Goal: Task Accomplishment & Management: Manage account settings

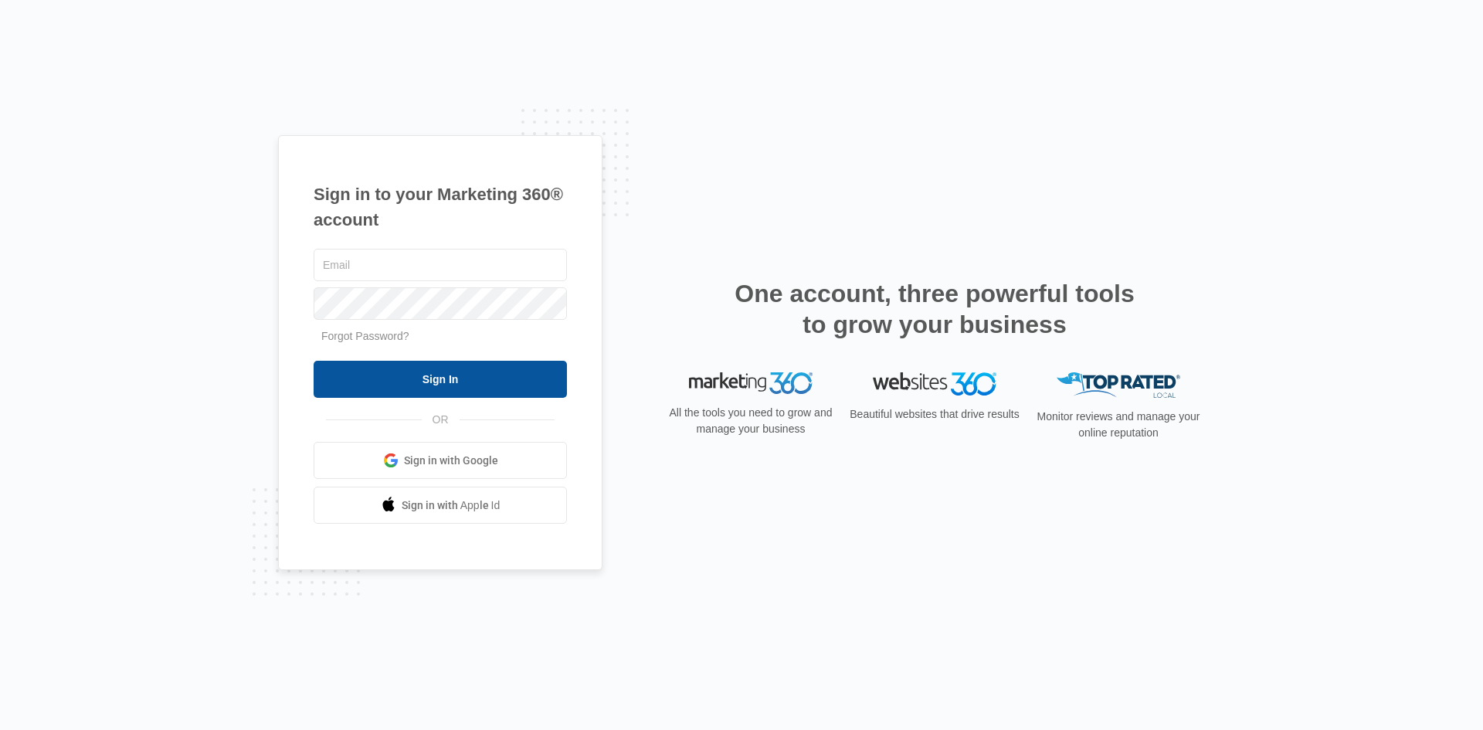
type input "[EMAIL_ADDRESS][DOMAIN_NAME]"
click at [439, 389] on input "Sign In" at bounding box center [440, 379] width 253 height 37
